Goal: Task Accomplishment & Management: Manage account settings

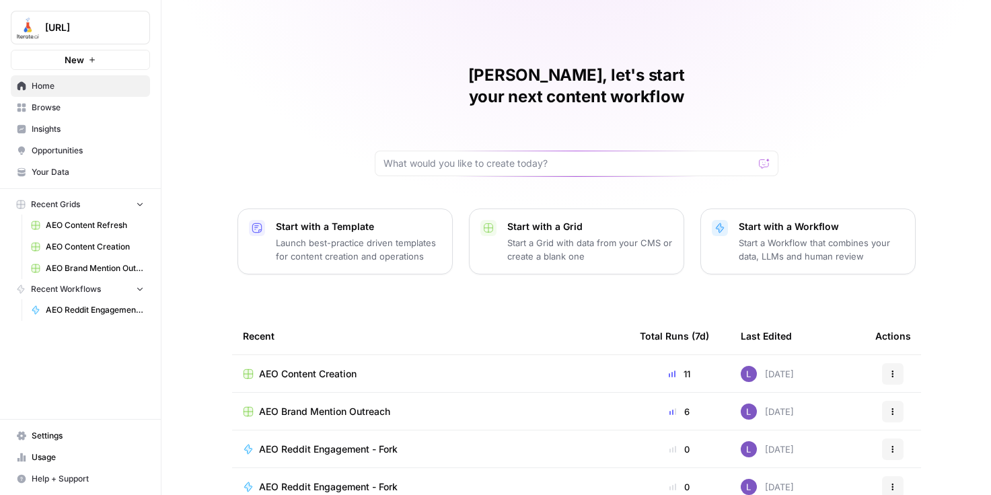
click at [104, 32] on span "[URL]" at bounding box center [85, 27] width 81 height 13
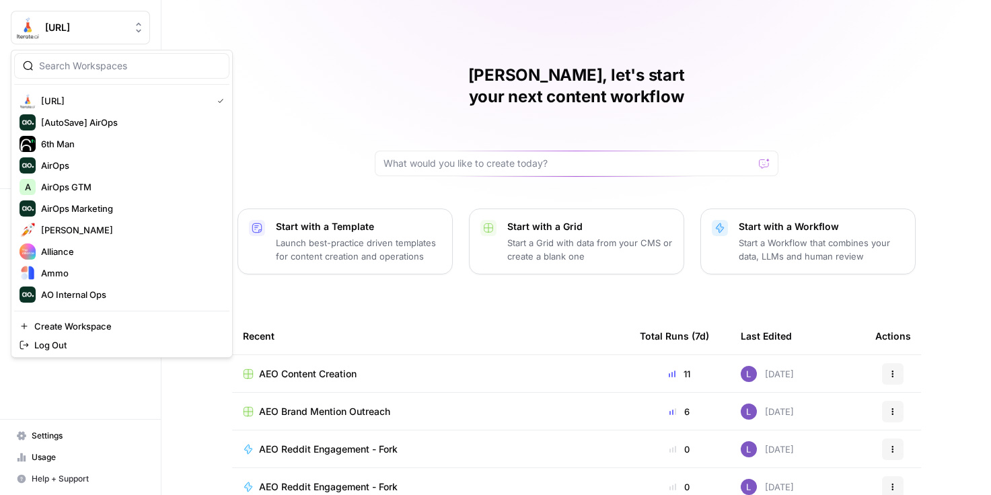
click at [100, 55] on div at bounding box center [121, 66] width 215 height 26
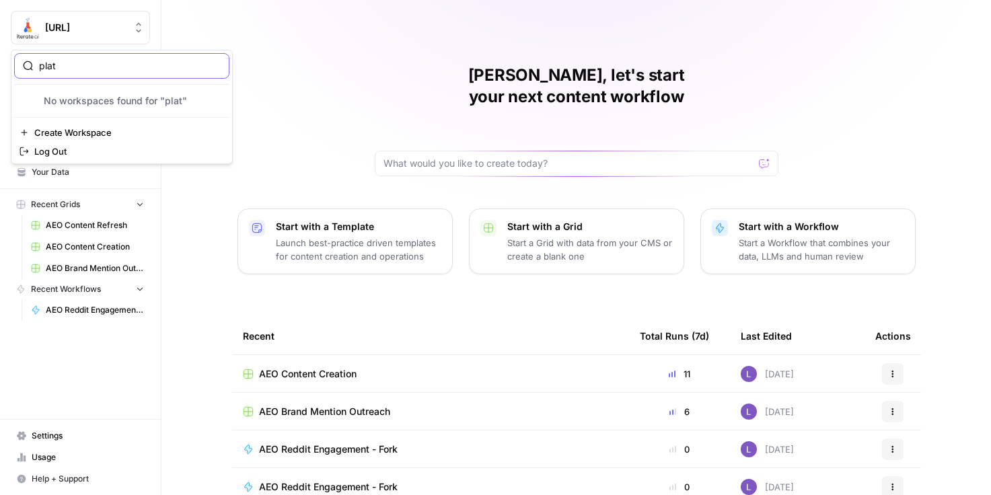
type input "plat"
click at [85, 133] on span "Create Workspace" at bounding box center [126, 132] width 184 height 13
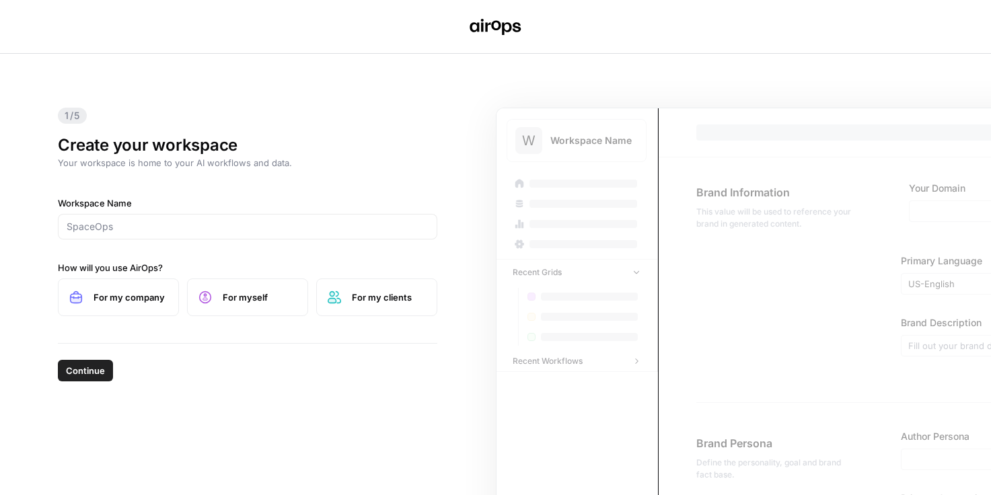
click at [196, 244] on div "Workspace Name How will you use AirOps? For my company For myself For my clients" at bounding box center [248, 256] width 380 height 120
click at [206, 219] on div at bounding box center [248, 227] width 380 height 26
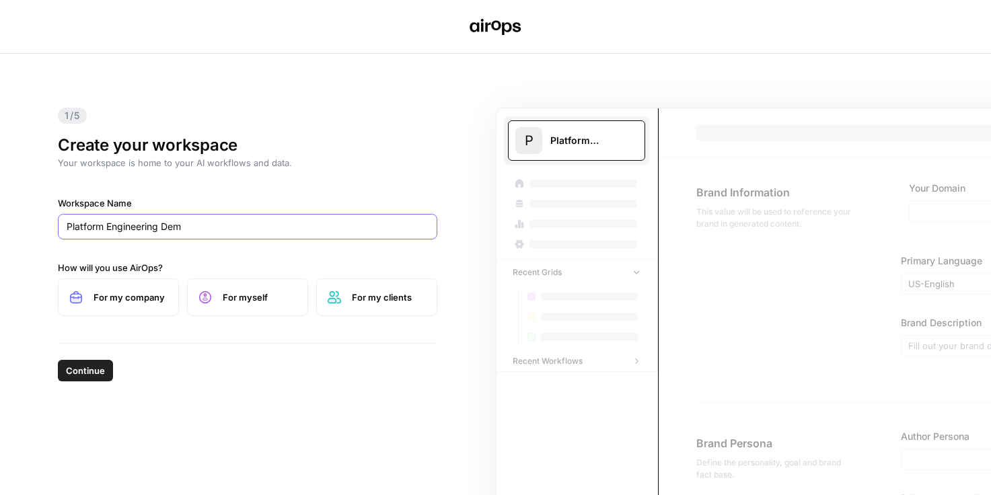
type input "Platform Engineering Demo"
drag, startPoint x: 229, startPoint y: 227, endPoint x: 52, endPoint y: 213, distance: 177.6
click at [52, 213] on div "1/5 Create your workspace Your workspace is home to your AI workflows and data.…" at bounding box center [247, 198] width 401 height 289
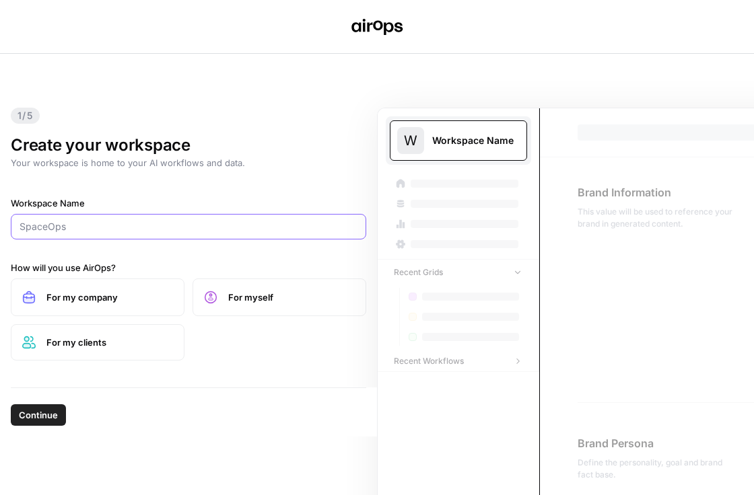
click at [170, 225] on input "Workspace Name" at bounding box center [189, 226] width 338 height 13
type input "Platform Engineering Demo"
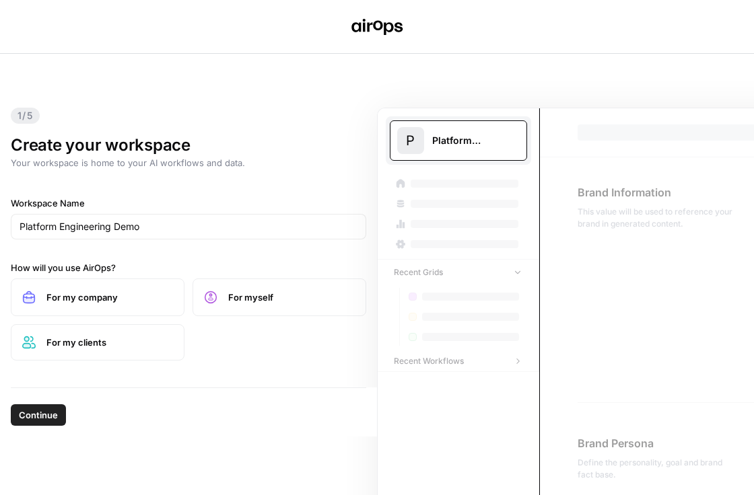
click at [104, 298] on span "For my company" at bounding box center [109, 297] width 127 height 13
click at [25, 419] on span "Continue" at bounding box center [38, 414] width 39 height 13
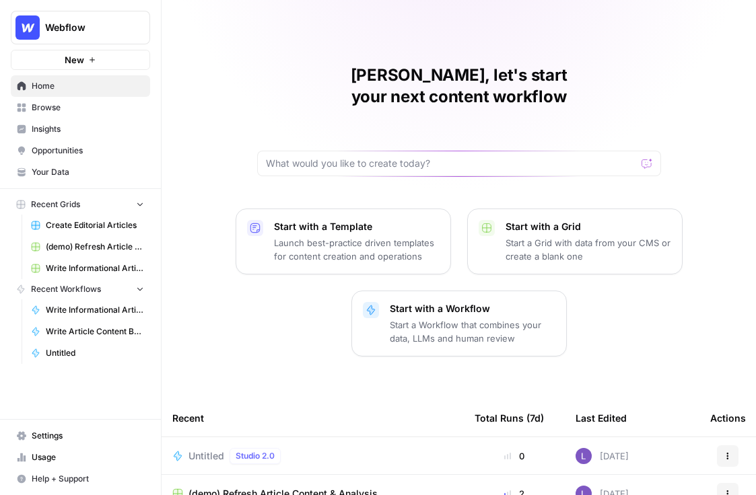
click at [83, 135] on link "Insights" at bounding box center [80, 129] width 139 height 22
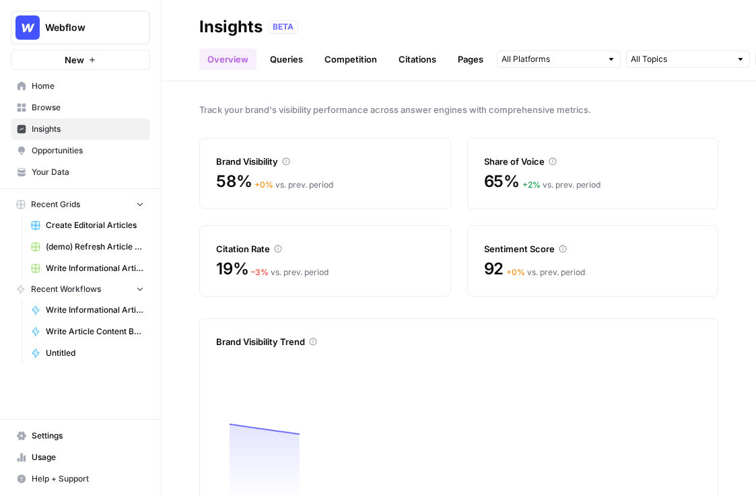
click at [94, 148] on span "Opportunities" at bounding box center [88, 151] width 112 height 12
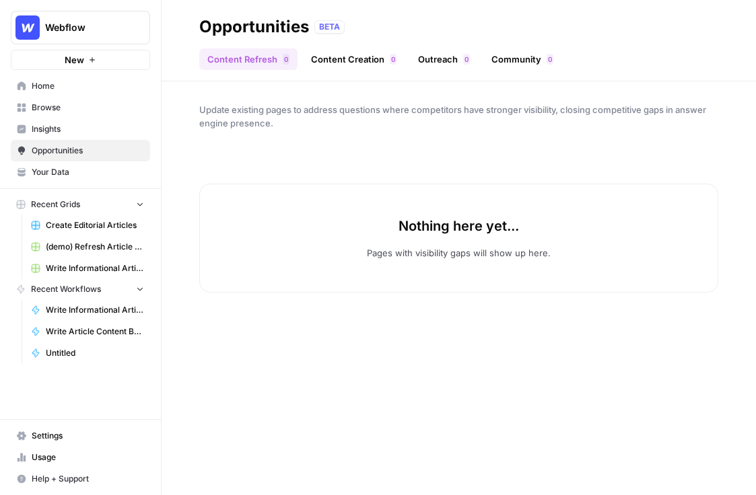
click at [129, 28] on div "Webflow" at bounding box center [95, 27] width 100 height 13
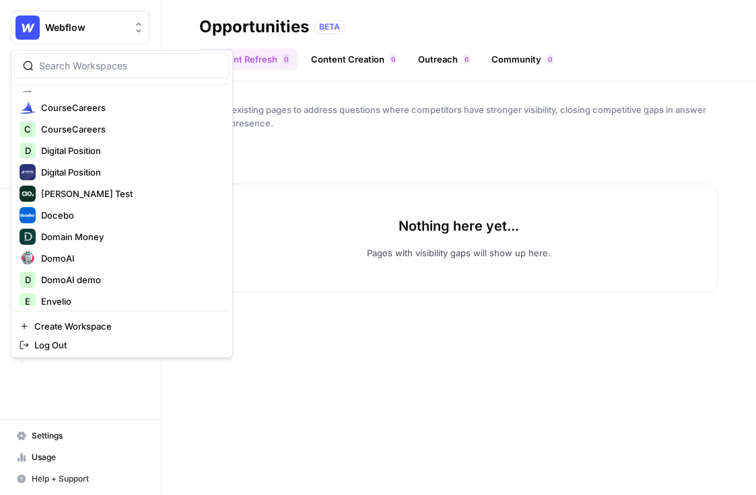
scroll to position [448, 0]
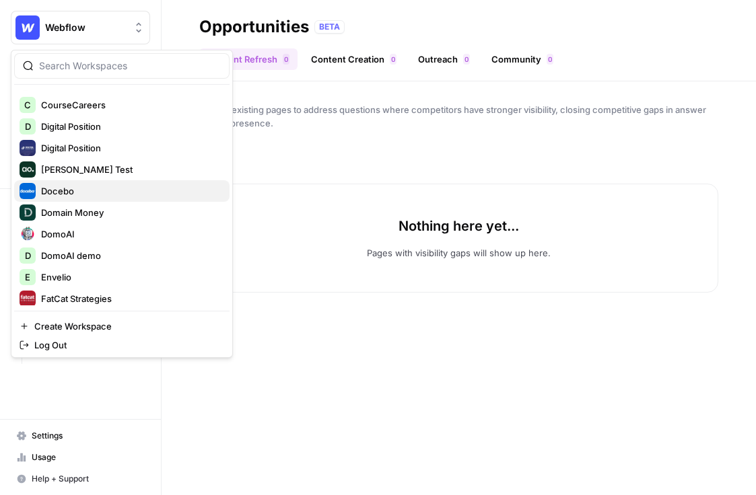
click at [102, 184] on span "Docebo" at bounding box center [130, 190] width 178 height 13
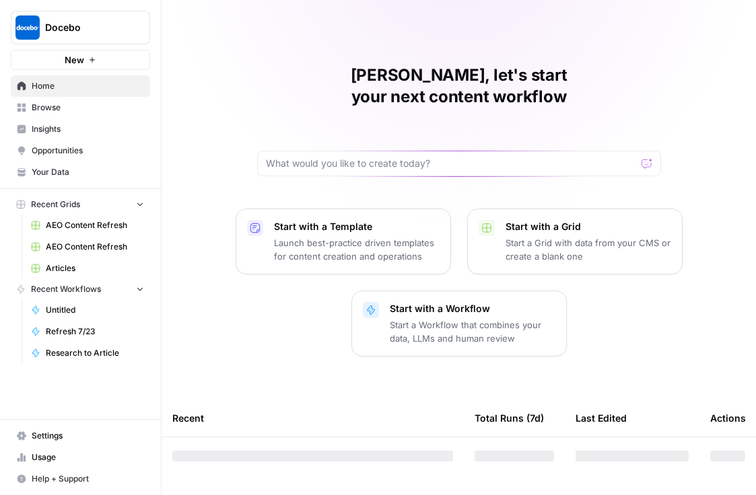
click at [92, 131] on span "Insights" at bounding box center [88, 129] width 112 height 12
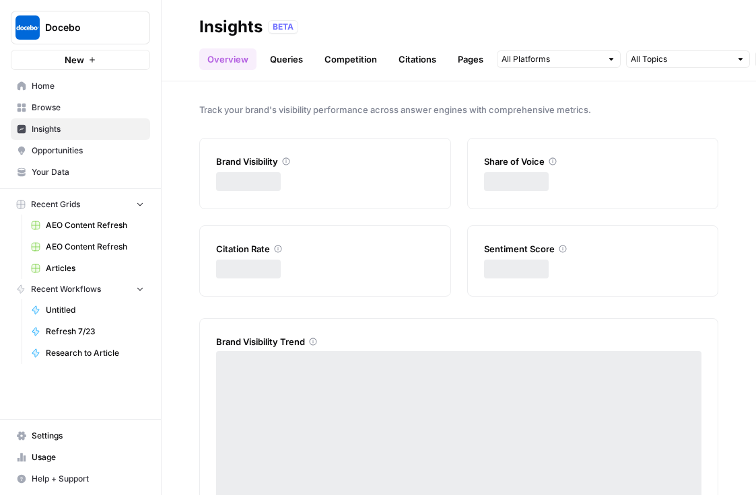
click at [95, 33] on span "Docebo" at bounding box center [85, 27] width 81 height 13
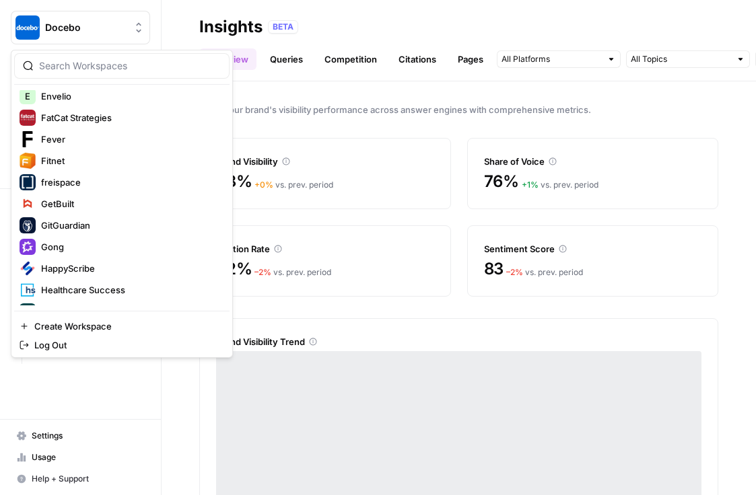
scroll to position [889, 0]
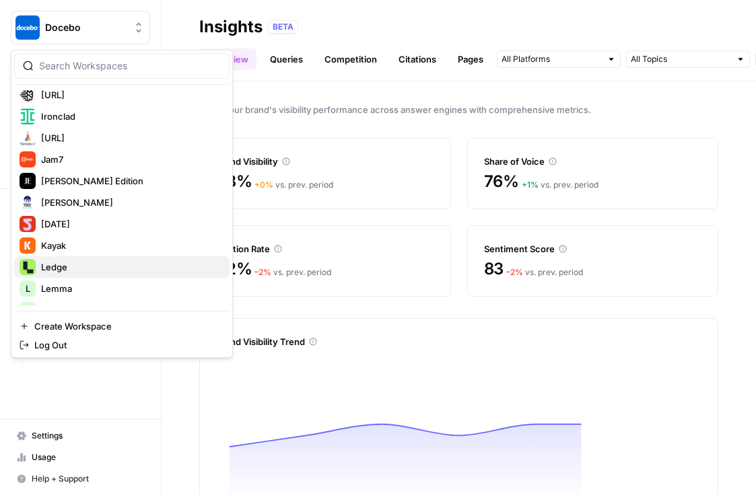
click at [84, 266] on span "Ledge" at bounding box center [130, 266] width 178 height 13
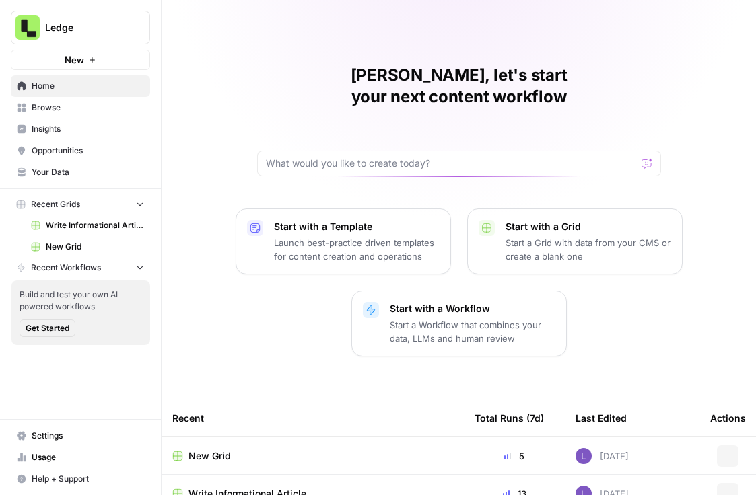
click at [94, 140] on link "Opportunities" at bounding box center [80, 151] width 139 height 22
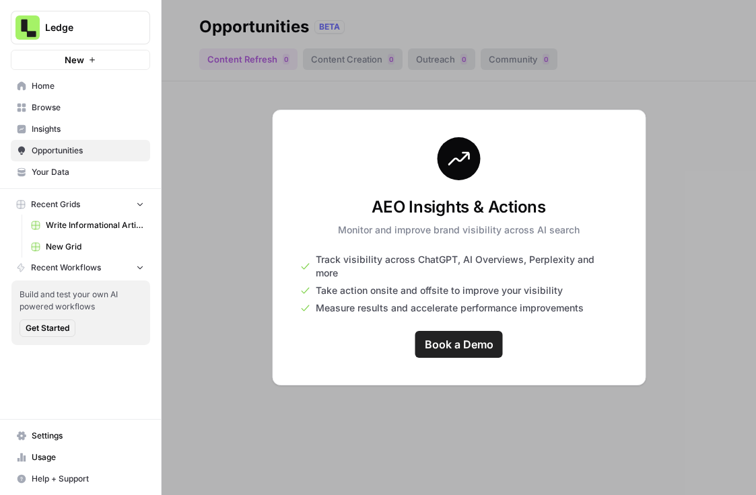
click at [91, 125] on span "Insights" at bounding box center [88, 129] width 112 height 12
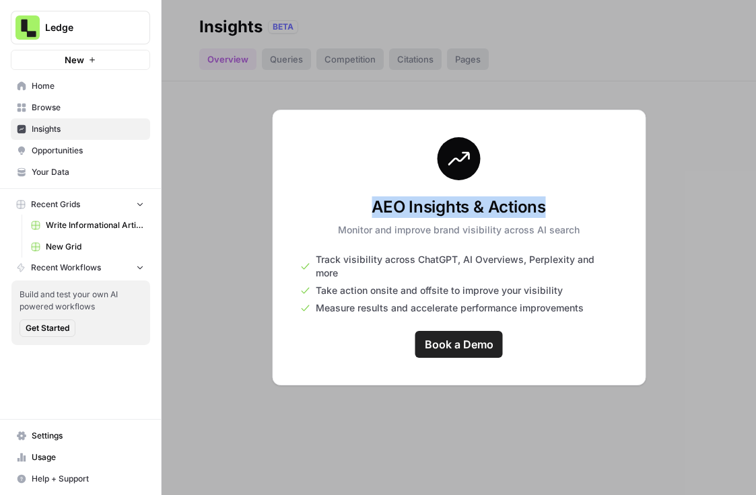
drag, startPoint x: 575, startPoint y: 221, endPoint x: 347, endPoint y: 210, distance: 228.4
click at [347, 210] on h3 "AEO Insights & Actions" at bounding box center [459, 207] width 242 height 22
copy h3 "AEO Insights & Actions"
